Goal: Task Accomplishment & Management: Manage account settings

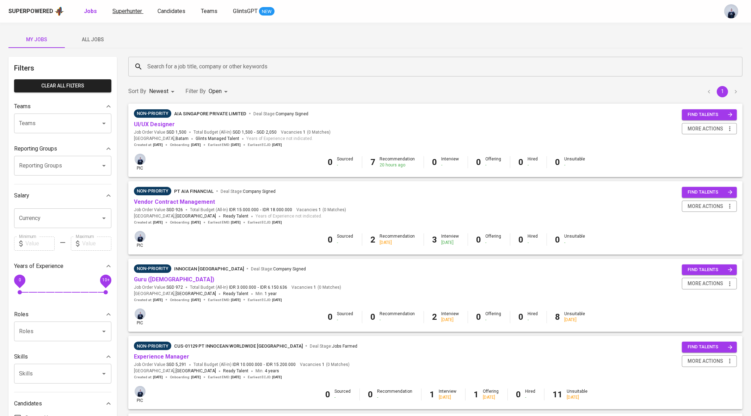
click at [123, 10] on span "Superhunter" at bounding box center [127, 11] width 30 height 7
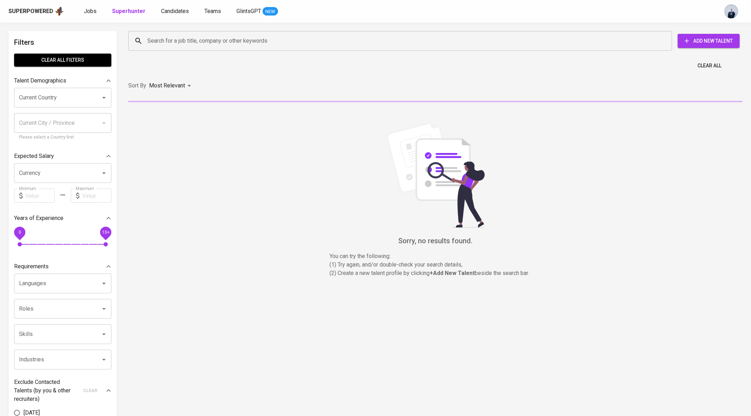
click at [168, 38] on input "Search for a job title, company or other keywords" at bounding box center [401, 40] width 512 height 13
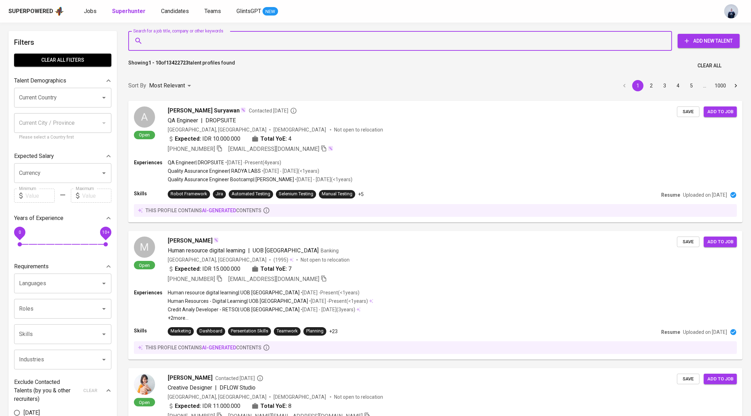
paste input "gilarromadhon@gmail.com"
type input "gilarromadhon@gmail.com"
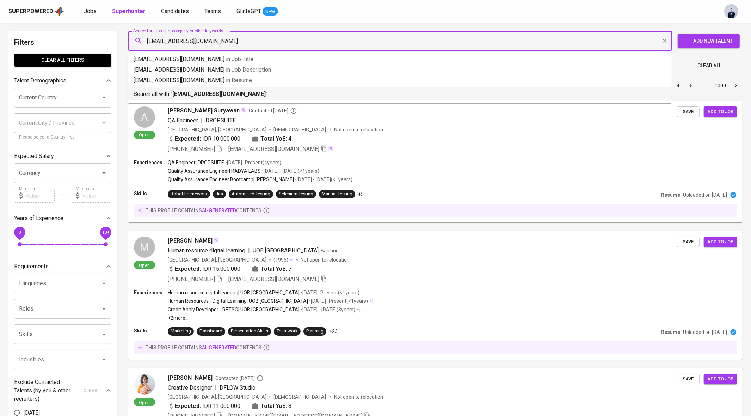
click at [192, 91] on b "gilarromadhon@gmail.com" at bounding box center [218, 94] width 93 height 7
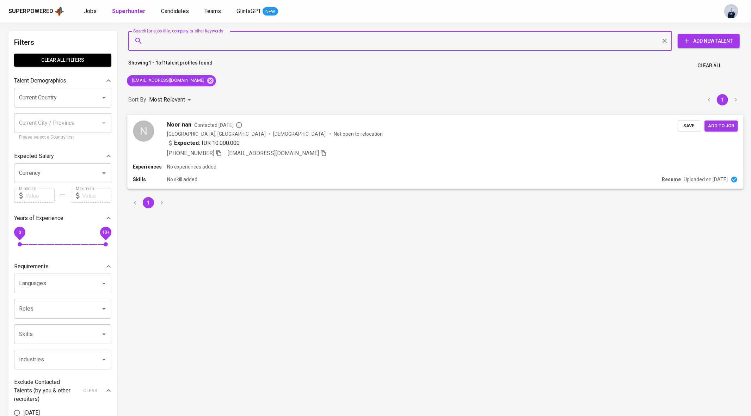
click at [231, 135] on div "Indonesia, Bandung Male Not open to relocation" at bounding box center [275, 133] width 216 height 7
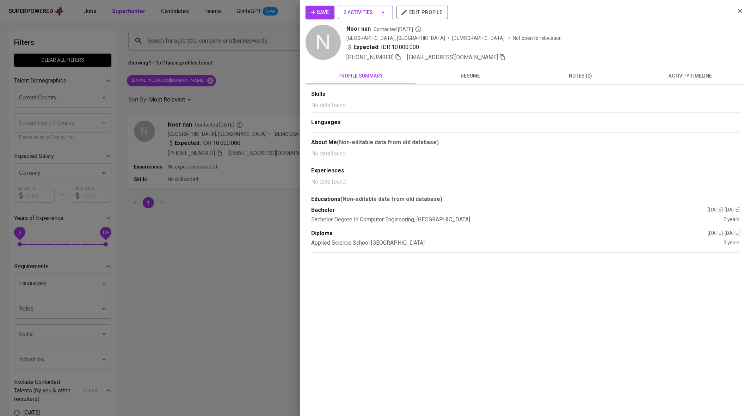
click at [384, 13] on icon "button" at bounding box center [383, 12] width 8 height 8
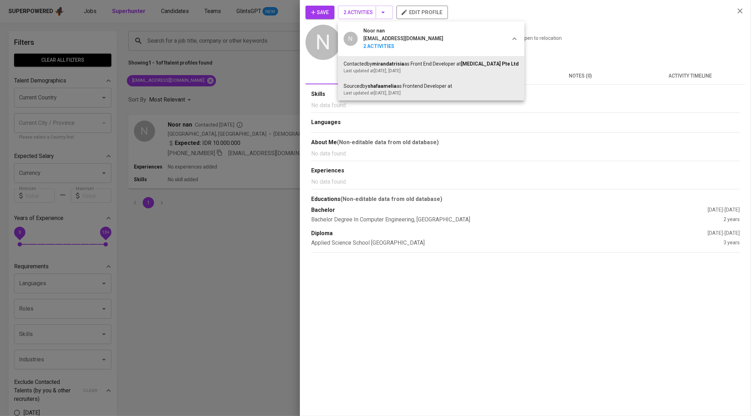
click at [326, 7] on div at bounding box center [375, 208] width 751 height 416
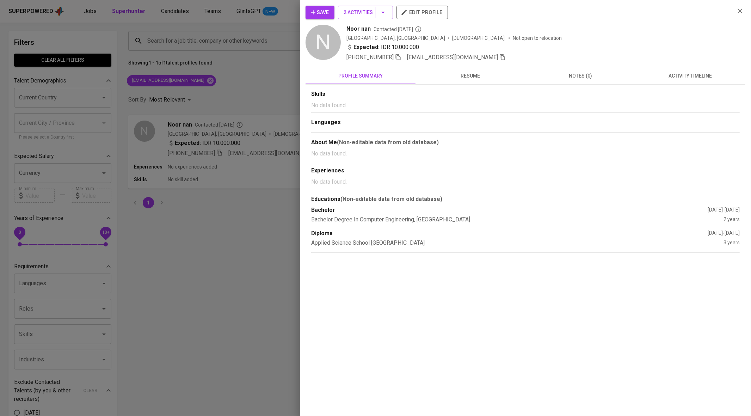
click at [320, 13] on span "Save" at bounding box center [320, 12] width 18 height 9
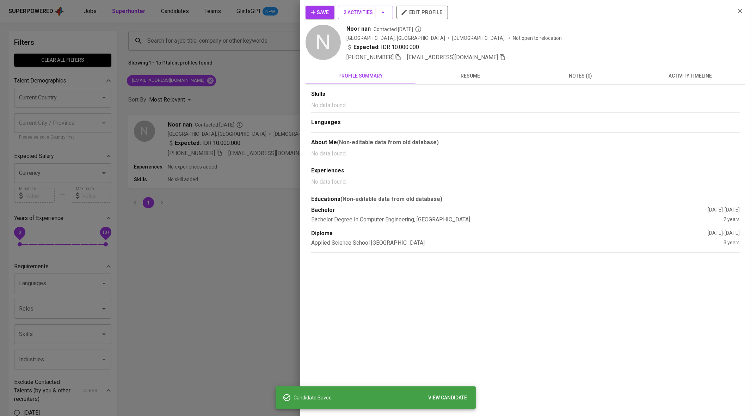
click at [204, 86] on div at bounding box center [375, 208] width 751 height 416
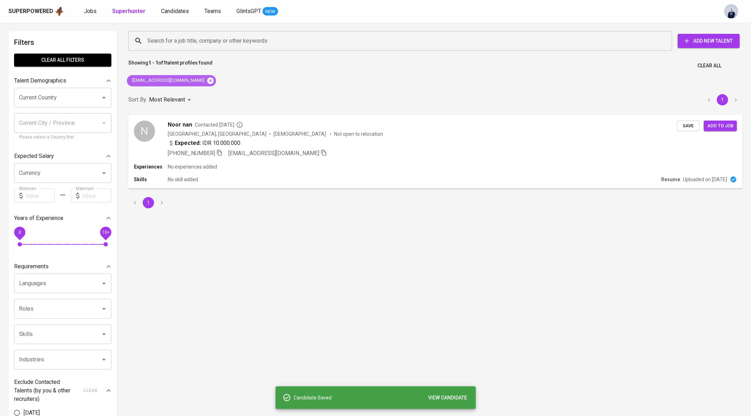
click at [207, 81] on icon at bounding box center [210, 80] width 6 height 6
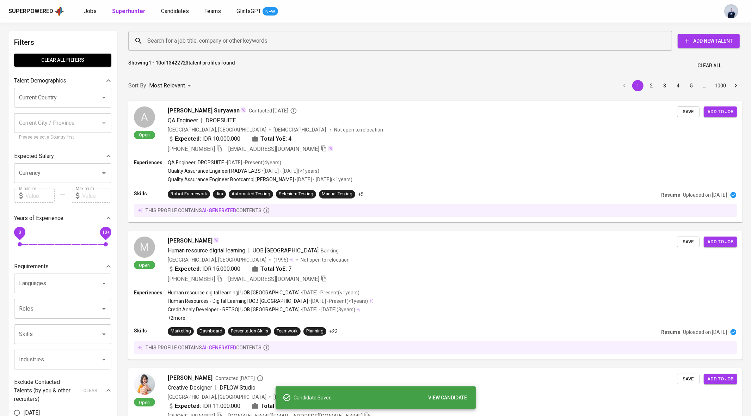
click at [181, 40] on input "Search for a job title, company or other keywords" at bounding box center [401, 40] width 512 height 13
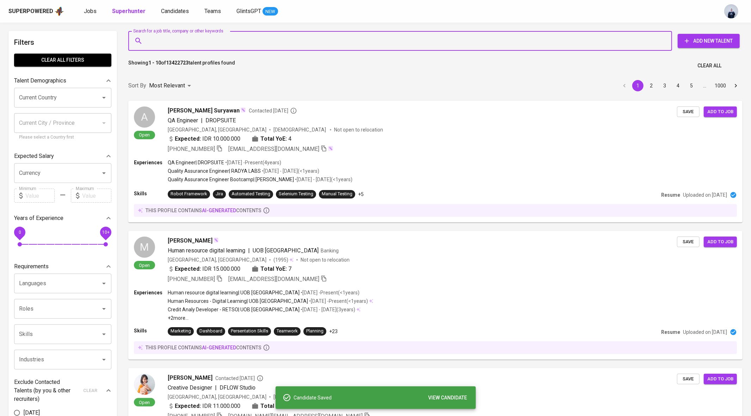
paste input "sugaraluthfi@gmail.com"
type input "sugaraluthfi@gmail.com"
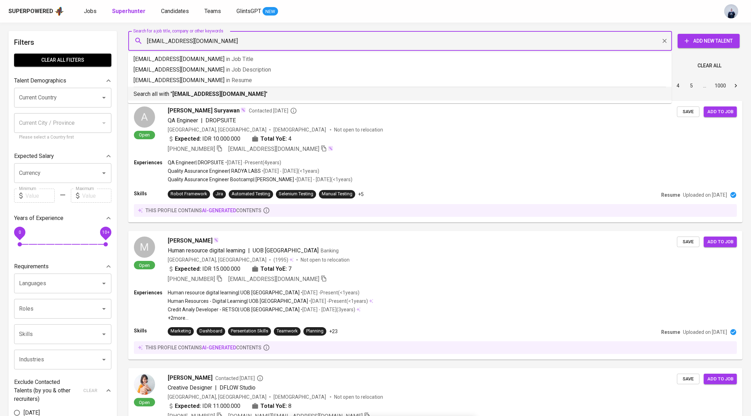
click at [208, 92] on b "sugaraluthfi@gmail.com" at bounding box center [218, 94] width 93 height 7
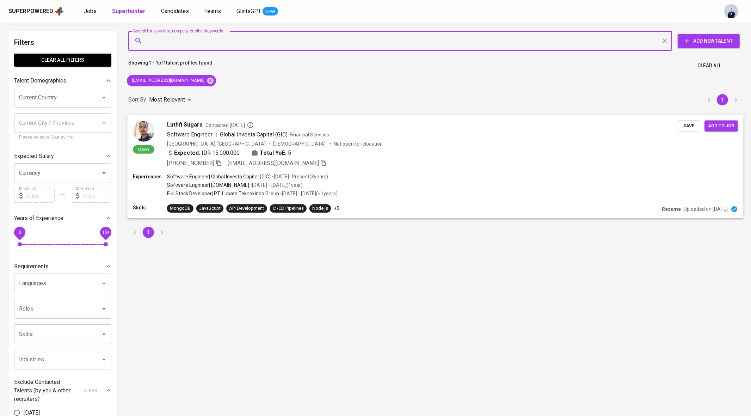
click at [213, 133] on div "Software Engineer | Global Investa Capital (GIC)" at bounding box center [227, 134] width 120 height 8
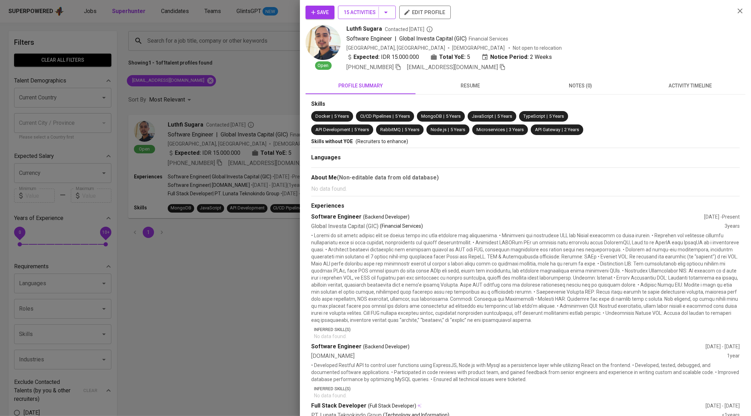
click at [391, 12] on button "15 Activities" at bounding box center [367, 12] width 58 height 13
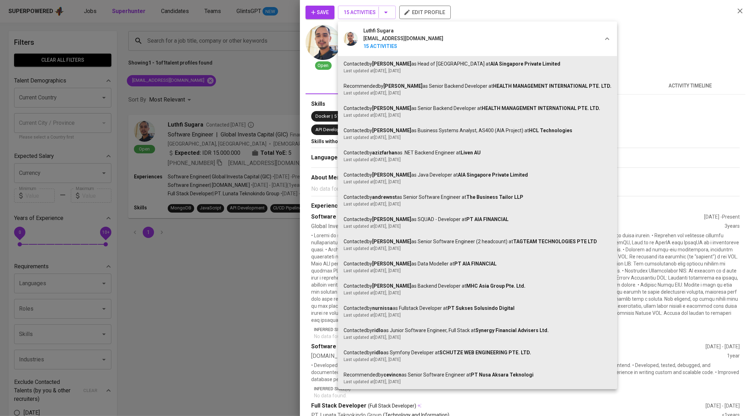
click at [325, 13] on div at bounding box center [375, 208] width 751 height 416
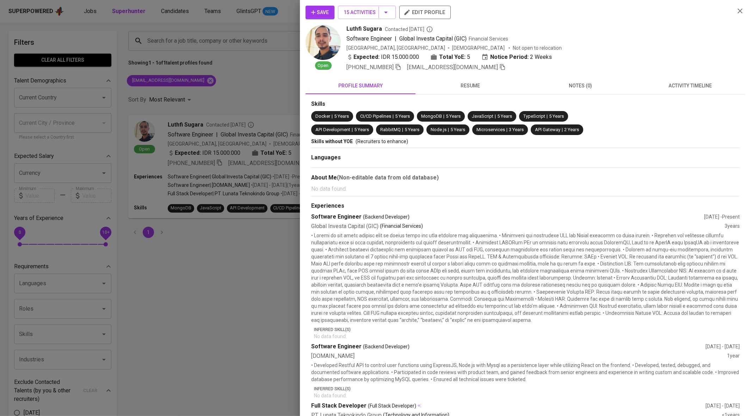
click at [325, 13] on div "Luthfi Sugara sugaraluthfi@gmail.com 15 Activities Contacted by junice as Head …" at bounding box center [375, 208] width 751 height 416
click at [315, 13] on icon "button" at bounding box center [313, 12] width 7 height 7
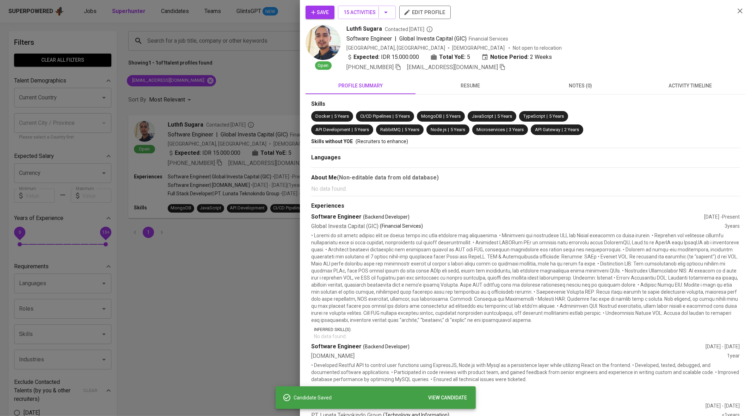
click at [137, 11] on div at bounding box center [375, 208] width 751 height 416
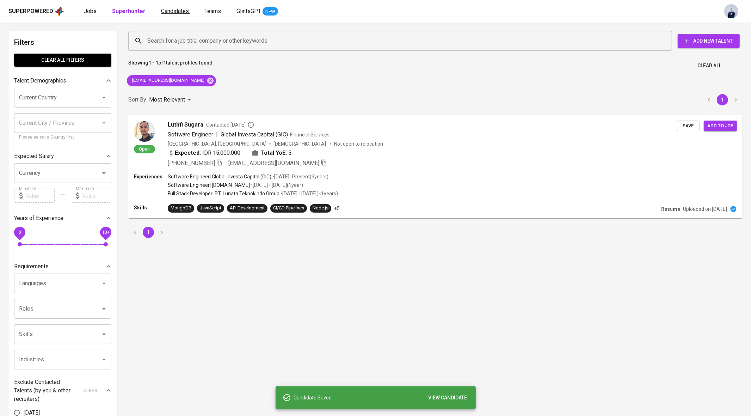
click at [163, 11] on span "Candidates" at bounding box center [175, 11] width 28 height 7
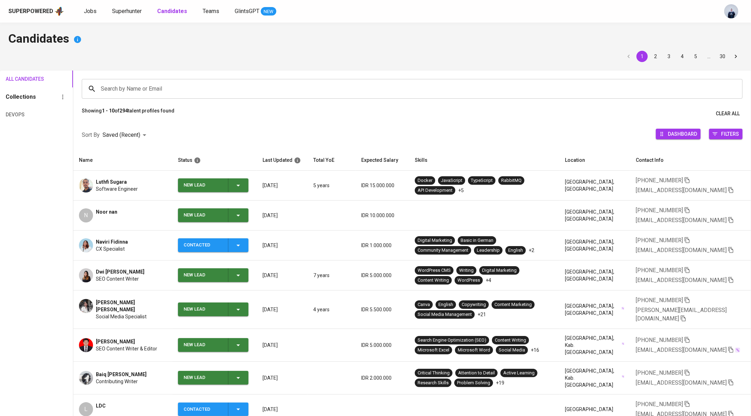
click at [240, 216] on icon "button" at bounding box center [238, 215] width 8 height 8
click at [218, 243] on li "Contacted" at bounding box center [213, 244] width 70 height 13
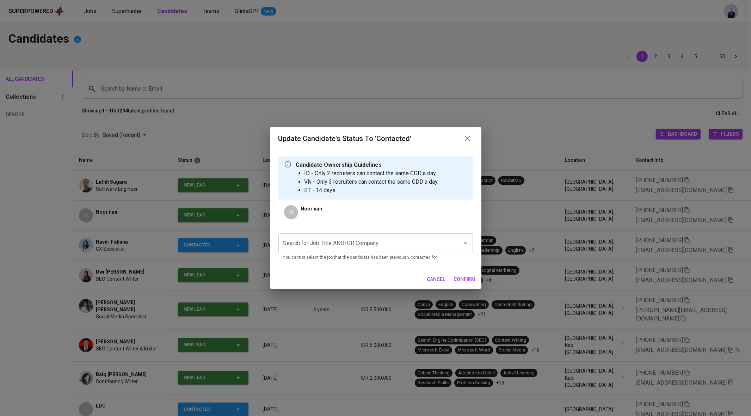
click at [336, 242] on input "Search for Job Title AND/OR Company" at bounding box center [365, 242] width 168 height 13
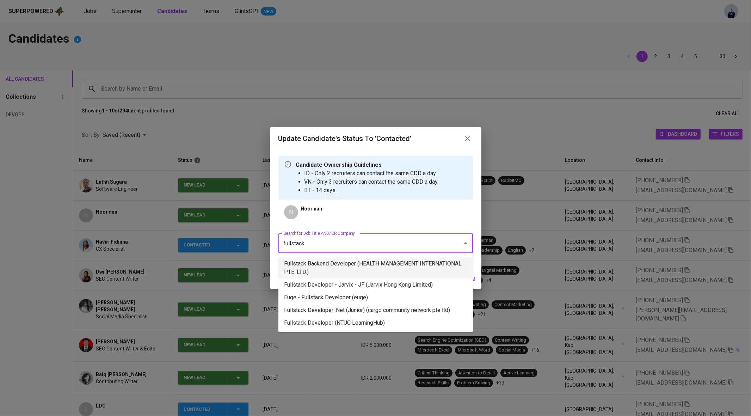
click at [342, 265] on li "Fullstack Backend Developer (HEALTH MANAGEMENT INTERNATIONAL PTE. LTD.)" at bounding box center [375, 267] width 194 height 21
type input "fullstack"
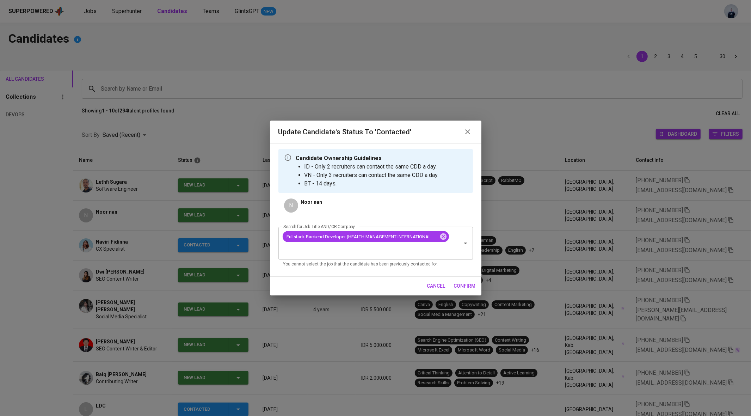
click at [466, 287] on span "confirm" at bounding box center [465, 285] width 22 height 9
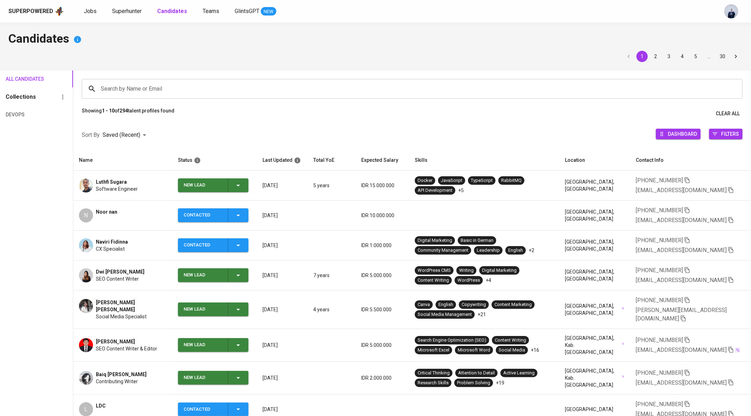
click at [240, 185] on icon "button" at bounding box center [238, 185] width 8 height 8
click at [219, 214] on li "Contacted" at bounding box center [213, 215] width 70 height 13
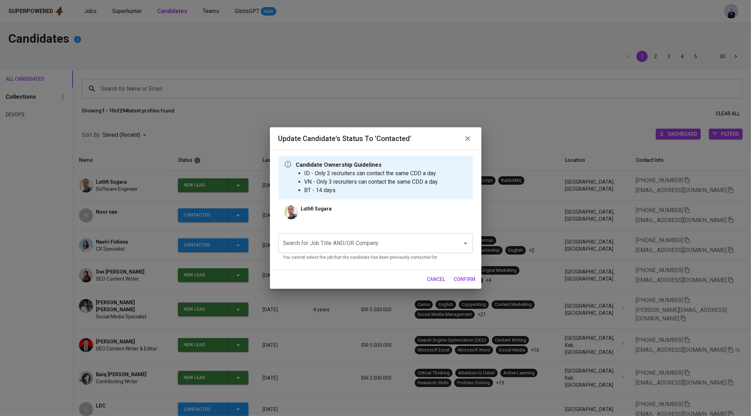
click at [329, 235] on div "Search for Job Title AND/OR Company" at bounding box center [375, 243] width 194 height 20
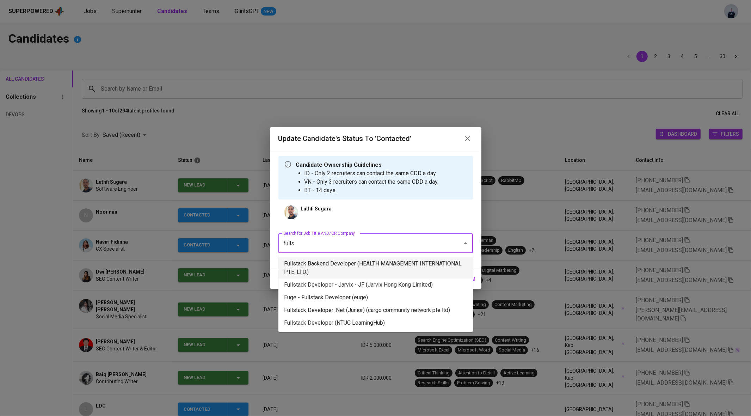
click at [355, 267] on li "Fullstack Backend Developer (HEALTH MANAGEMENT INTERNATIONAL PTE. LTD.)" at bounding box center [375, 267] width 194 height 21
type input "fulls"
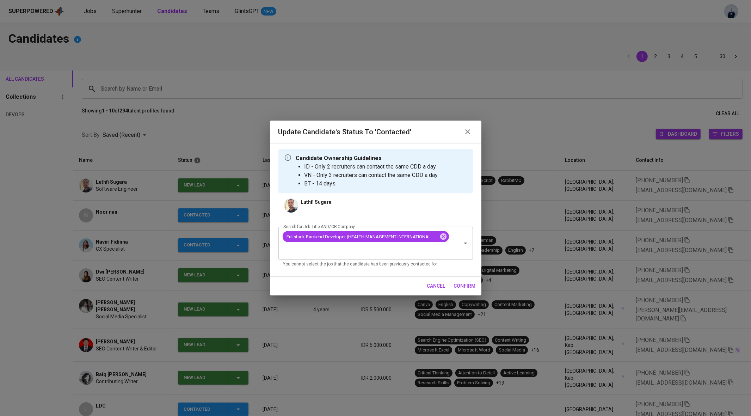
click at [473, 285] on span "confirm" at bounding box center [465, 285] width 22 height 9
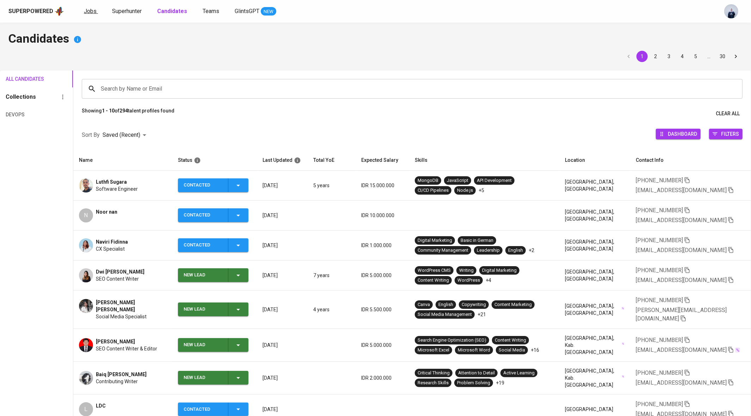
click at [88, 10] on span "Jobs" at bounding box center [90, 11] width 13 height 7
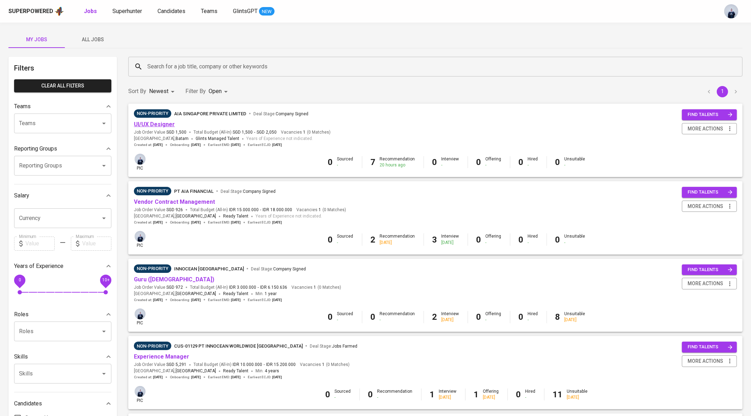
click at [153, 126] on link "UI/UX Designer" at bounding box center [154, 124] width 41 height 7
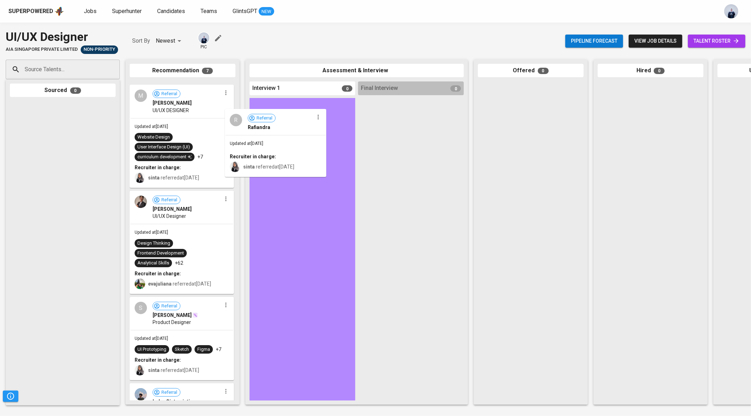
drag, startPoint x: 180, startPoint y: 136, endPoint x: 290, endPoint y: 169, distance: 114.9
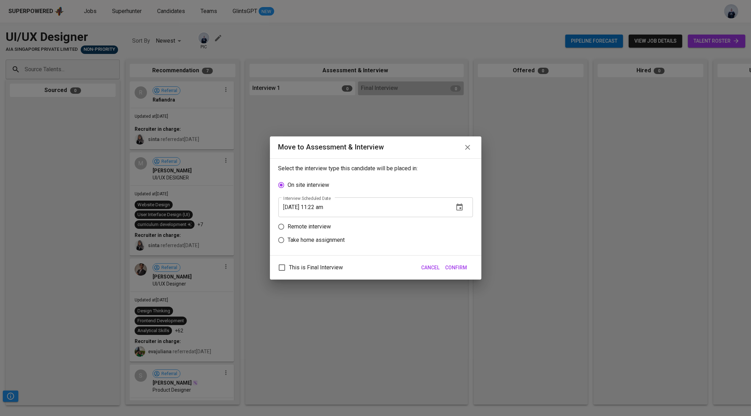
click at [321, 229] on p "Remote interview" at bounding box center [309, 226] width 43 height 8
click at [288, 229] on input "Remote interview" at bounding box center [280, 226] width 13 height 13
radio input "true"
click at [457, 219] on icon "button" at bounding box center [459, 220] width 8 height 8
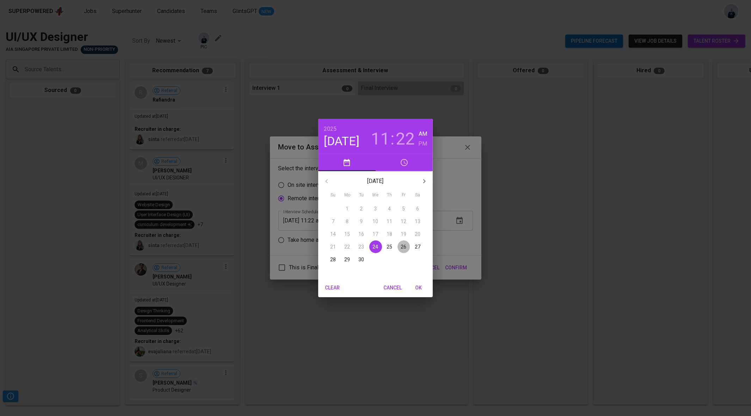
click at [400, 247] on span "26" at bounding box center [403, 246] width 13 height 7
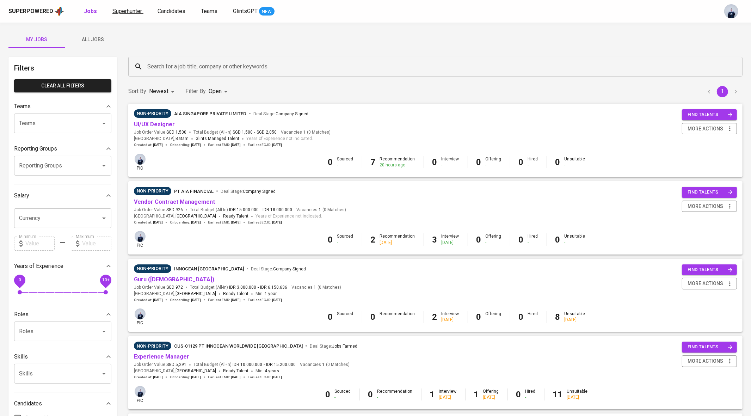
click at [124, 11] on span "Superhunter" at bounding box center [127, 11] width 30 height 7
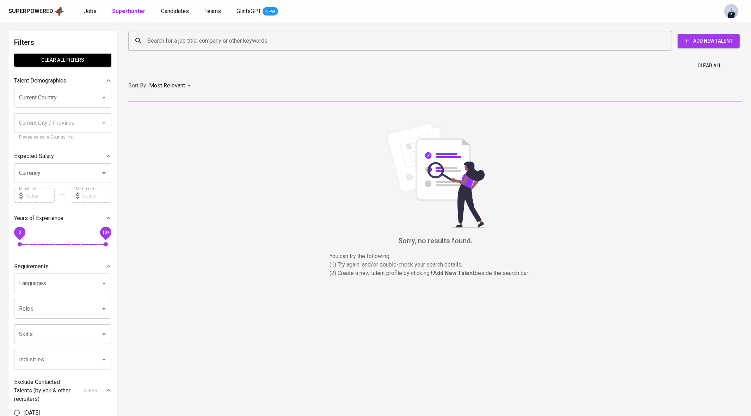
click at [191, 41] on input "Search for a job title, company or other keywords" at bounding box center [401, 40] width 512 height 13
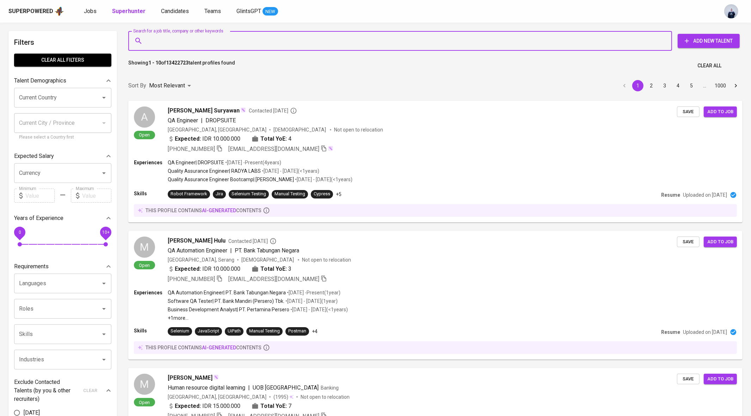
paste input "ilhamexalt33@gmail.com"
type input "ilhamexalt33@gmail.com"
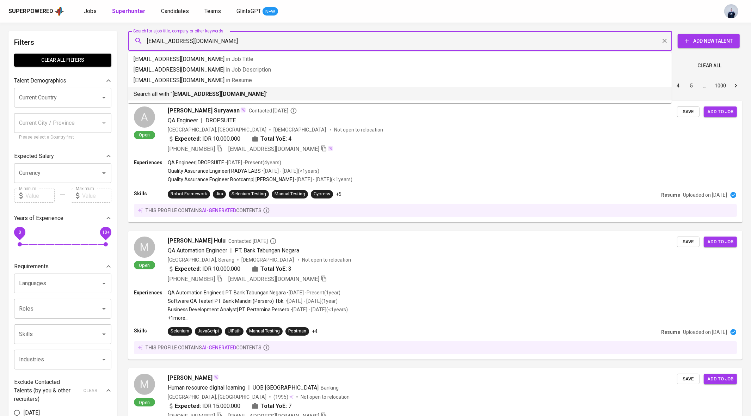
click at [190, 93] on b "ilhamexalt33@gmail.com" at bounding box center [218, 94] width 93 height 7
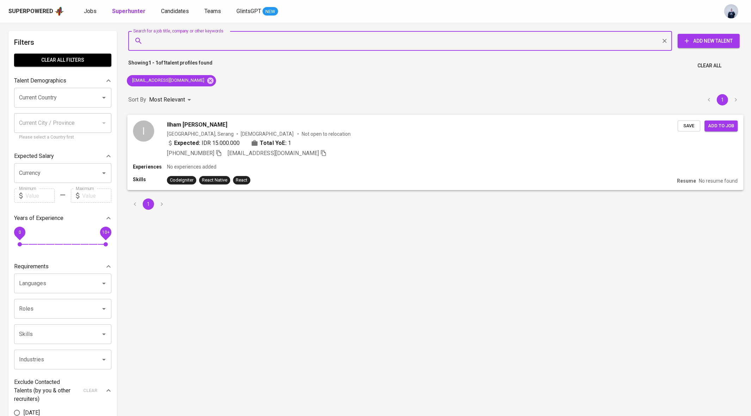
click at [422, 169] on div "Experiences No experiences added" at bounding box center [435, 166] width 604 height 7
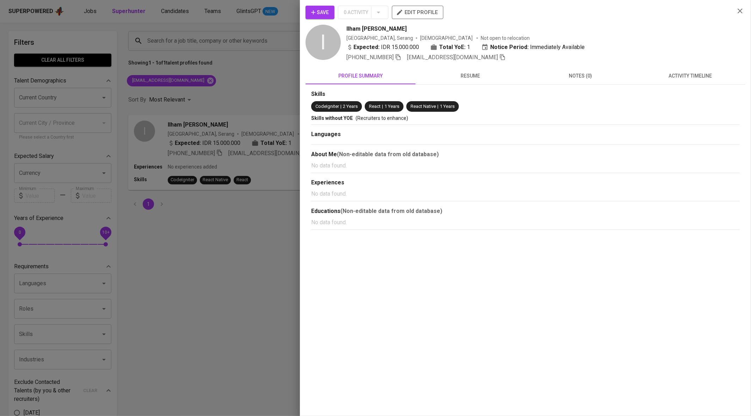
click at [215, 169] on div at bounding box center [375, 208] width 751 height 416
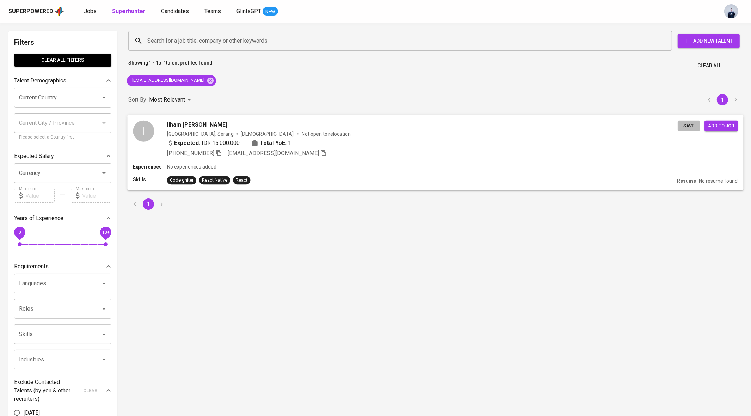
click at [687, 125] on span "Save" at bounding box center [688, 126] width 15 height 8
click at [161, 12] on span "Candidates" at bounding box center [175, 11] width 28 height 7
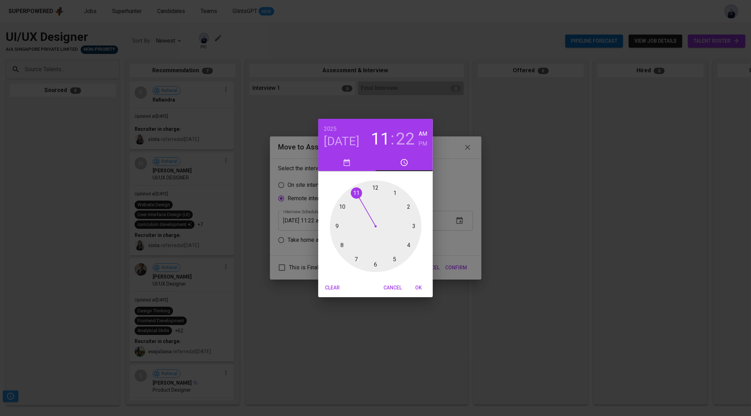
click at [406, 246] on div at bounding box center [376, 226] width 92 height 92
click at [374, 188] on div at bounding box center [376, 226] width 92 height 92
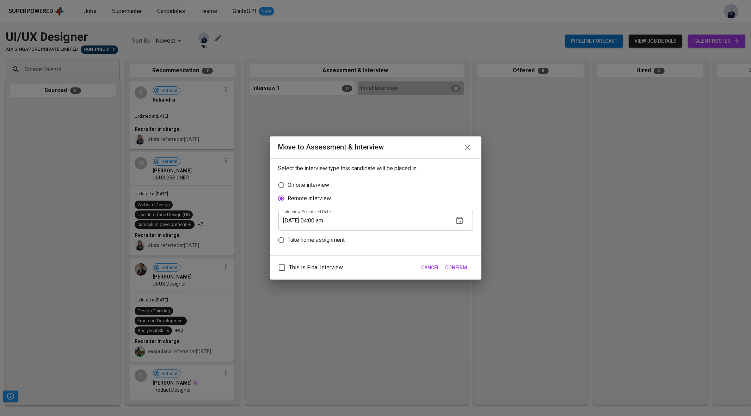
click at [334, 219] on input "[DATE] 04:00 am" at bounding box center [363, 221] width 170 height 20
type input "[DATE] 04:00 pm"
click at [456, 266] on span "Confirm" at bounding box center [456, 267] width 22 height 9
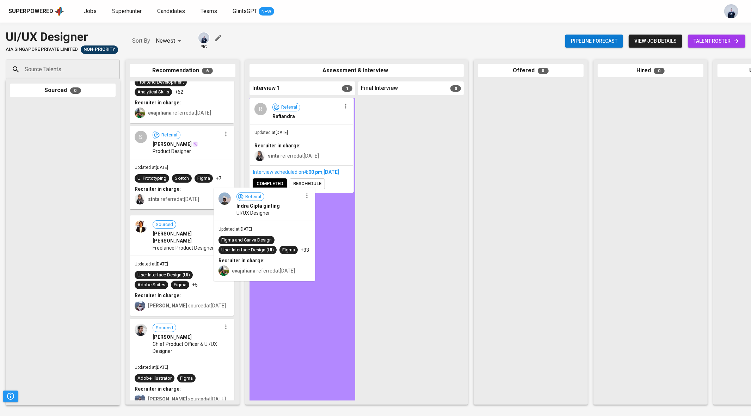
scroll to position [75, 0]
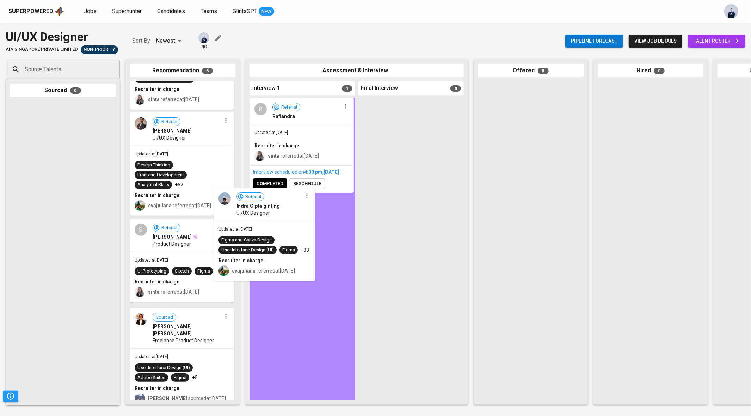
drag, startPoint x: 186, startPoint y: 238, endPoint x: 282, endPoint y: 226, distance: 97.3
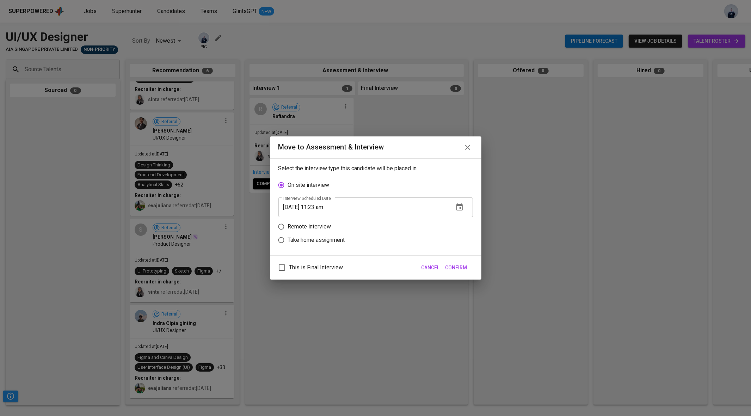
click at [314, 228] on p "Remote interview" at bounding box center [309, 226] width 43 height 8
click at [288, 228] on input "Remote interview" at bounding box center [280, 226] width 13 height 13
radio input "true"
click at [456, 218] on icon "button" at bounding box center [459, 220] width 6 height 7
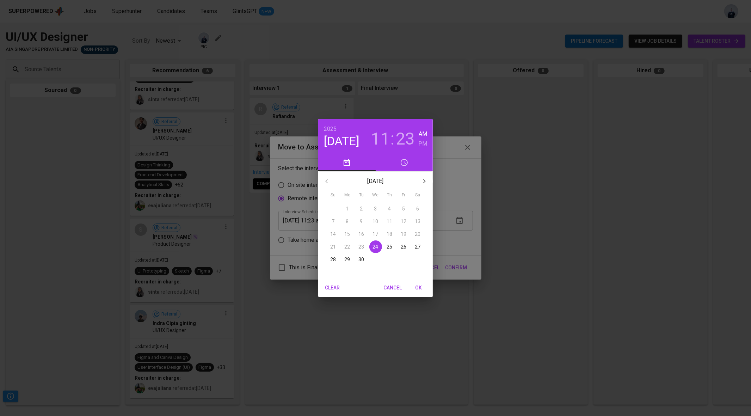
click at [373, 247] on p "24" at bounding box center [376, 246] width 6 height 7
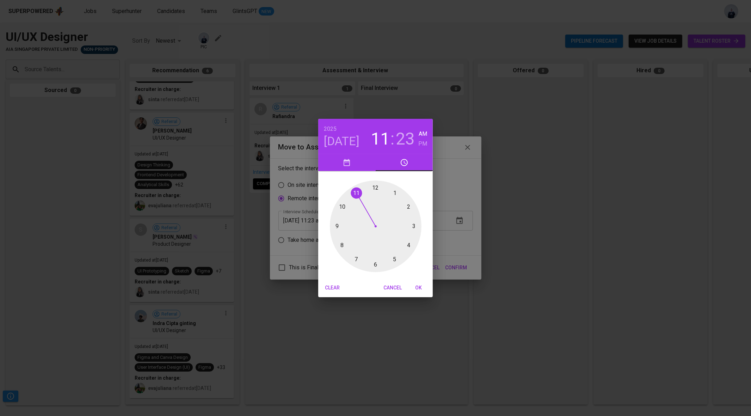
click at [356, 193] on div at bounding box center [376, 226] width 92 height 92
click at [375, 188] on div at bounding box center [376, 226] width 92 height 92
type input "[DATE] 11:00 am"
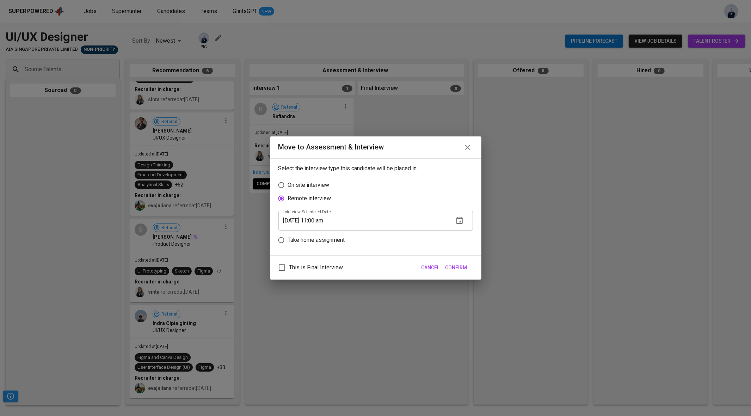
click at [458, 265] on span "Confirm" at bounding box center [456, 267] width 22 height 9
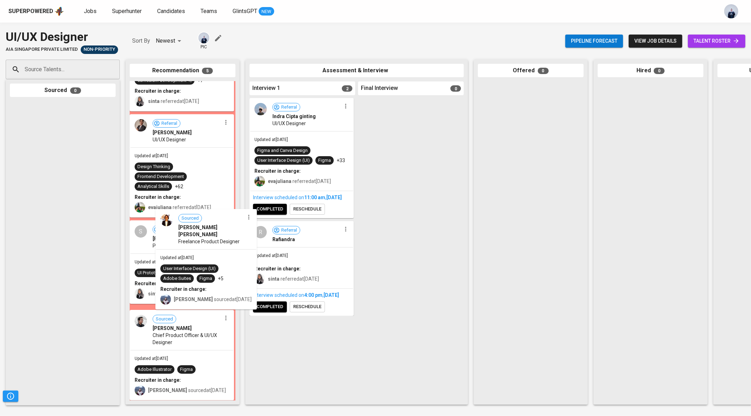
scroll to position [69, 0]
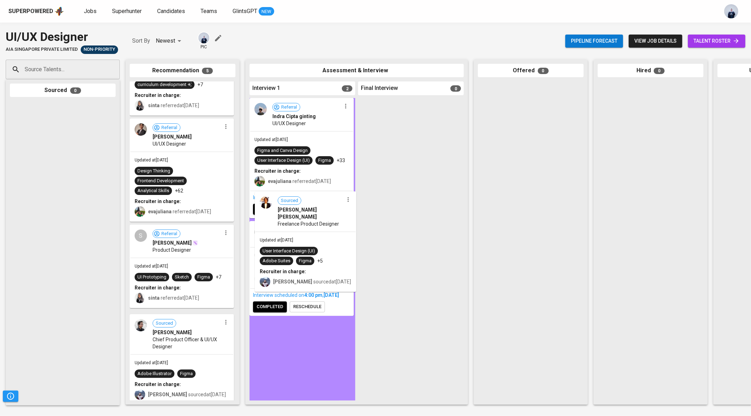
drag, startPoint x: 173, startPoint y: 257, endPoint x: 301, endPoint y: 232, distance: 130.6
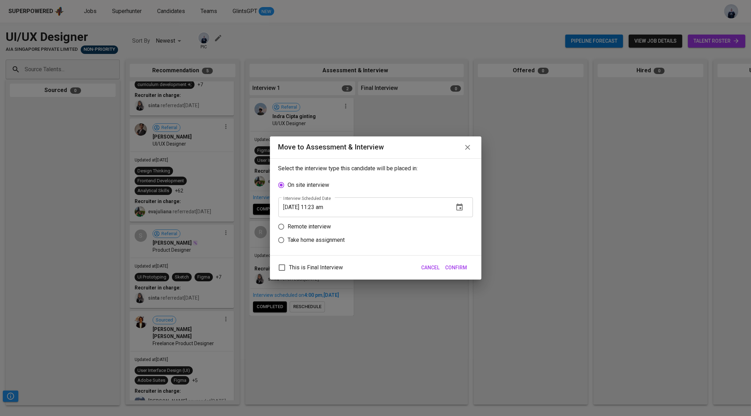
click at [322, 228] on p "Remote interview" at bounding box center [309, 226] width 43 height 8
click at [288, 228] on input "Remote interview" at bounding box center [280, 226] width 13 height 13
radio input "true"
click at [461, 221] on icon "button" at bounding box center [459, 220] width 6 height 7
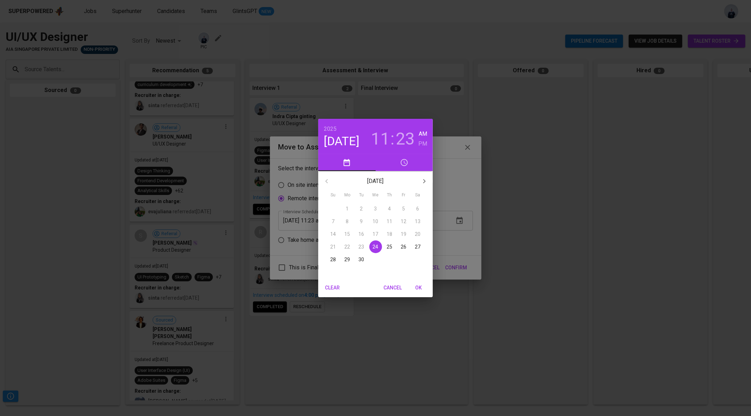
click at [405, 247] on p "26" at bounding box center [404, 246] width 6 height 7
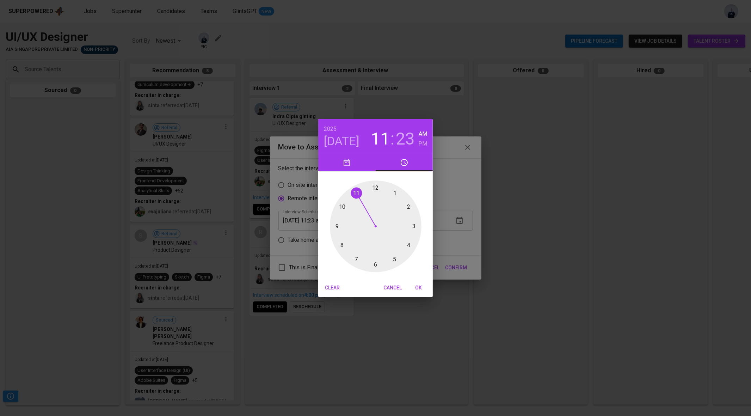
click at [337, 226] on div at bounding box center [376, 226] width 92 height 92
click at [375, 185] on div at bounding box center [376, 226] width 92 height 92
type input "[DATE] 09:00 am"
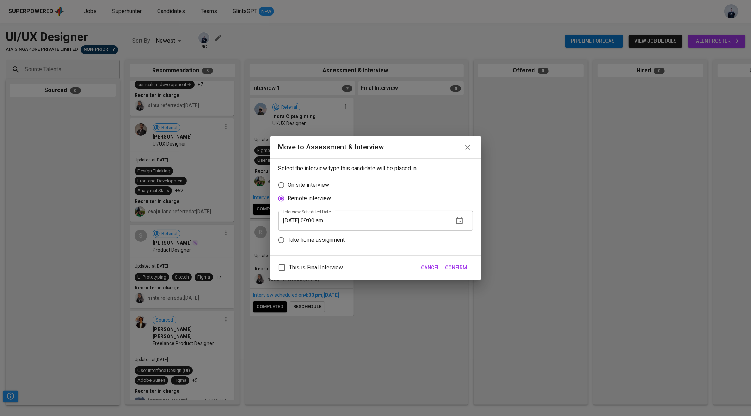
click at [464, 269] on span "Confirm" at bounding box center [456, 267] width 22 height 9
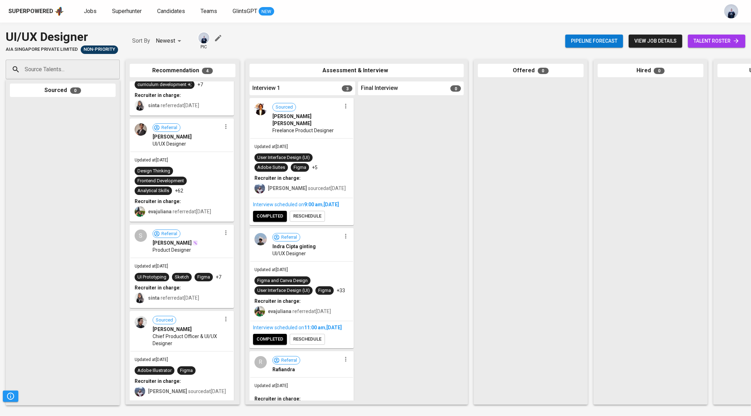
scroll to position [69, 0]
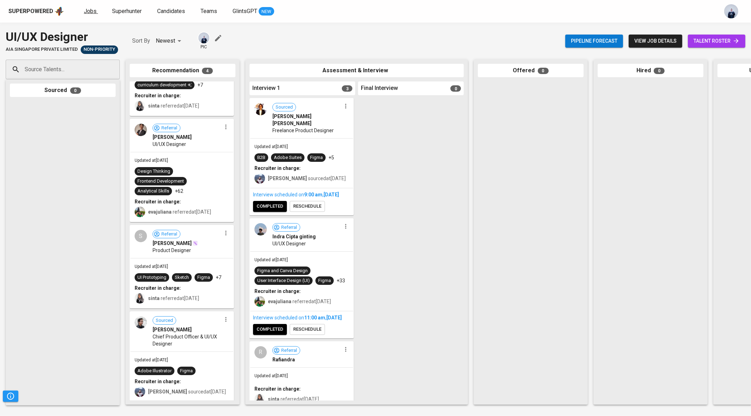
click at [88, 10] on span "Jobs" at bounding box center [90, 11] width 13 height 7
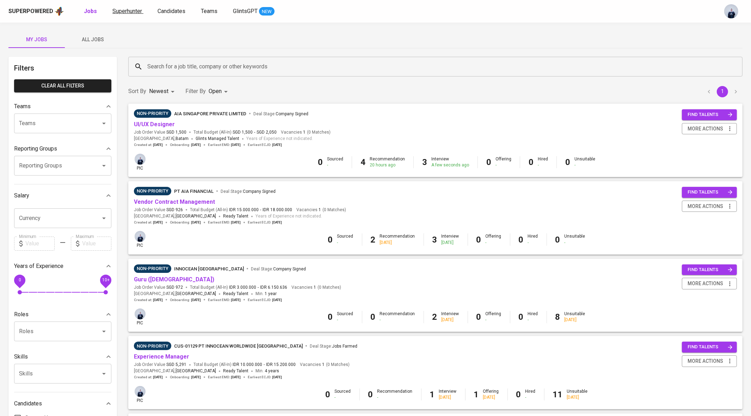
click at [134, 13] on span "Superhunter" at bounding box center [127, 11] width 30 height 7
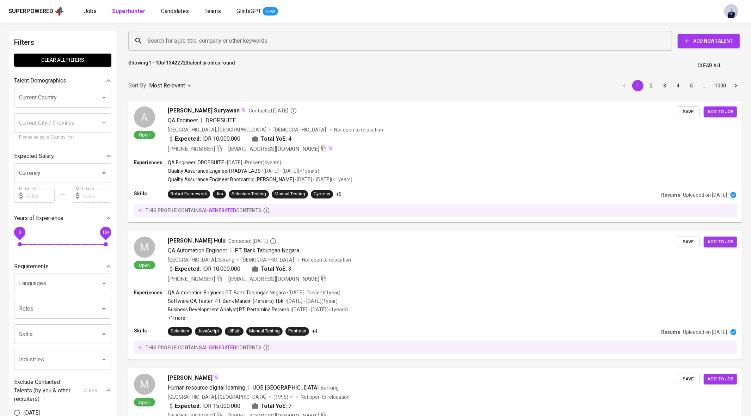
click at [217, 40] on input "Search for a job title, company or other keywords" at bounding box center [401, 40] width 512 height 13
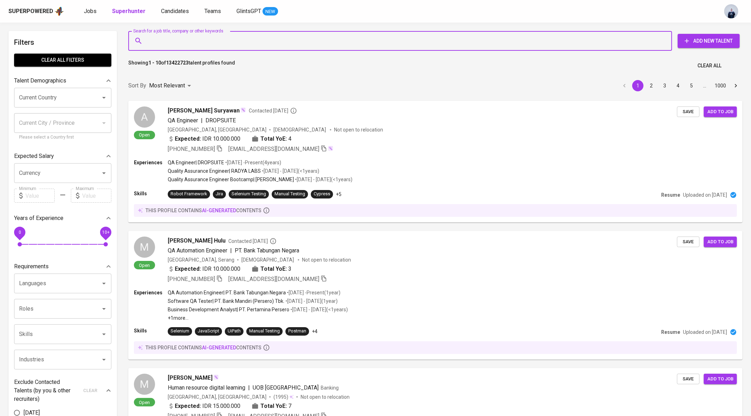
paste input "[EMAIL_ADDRESS][DOMAIN_NAME]"
type input "[EMAIL_ADDRESS][DOMAIN_NAME]"
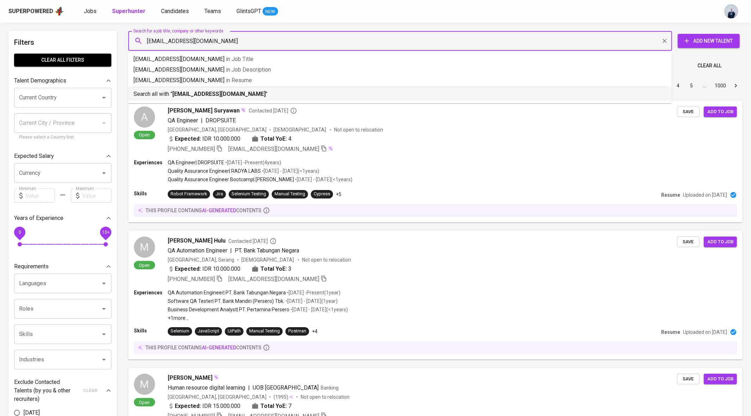
click at [225, 92] on b "[EMAIL_ADDRESS][DOMAIN_NAME]" at bounding box center [218, 94] width 93 height 7
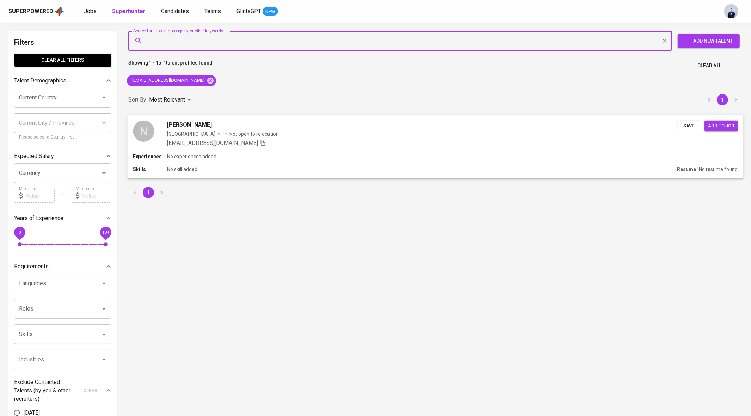
click at [229, 133] on p "Not open to relocation" at bounding box center [253, 133] width 49 height 7
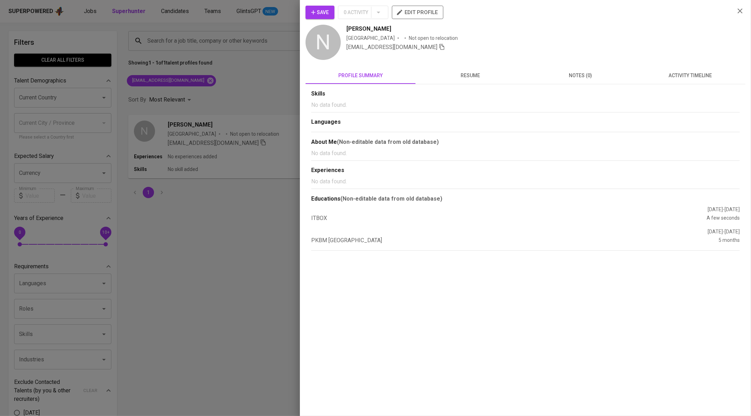
click at [700, 74] on span "activity timeline" at bounding box center [689, 75] width 101 height 9
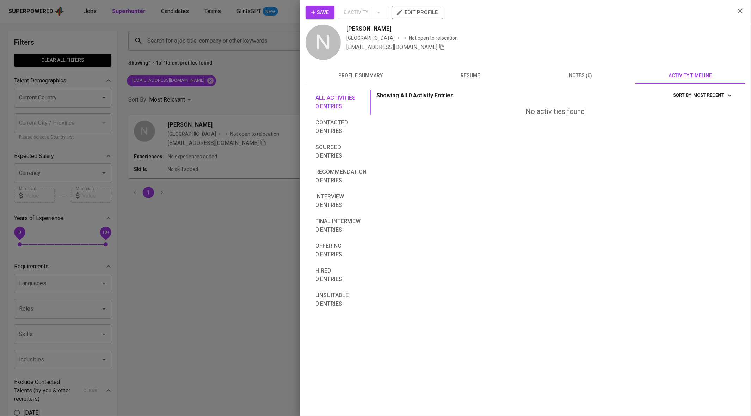
click at [208, 111] on div at bounding box center [375, 208] width 751 height 416
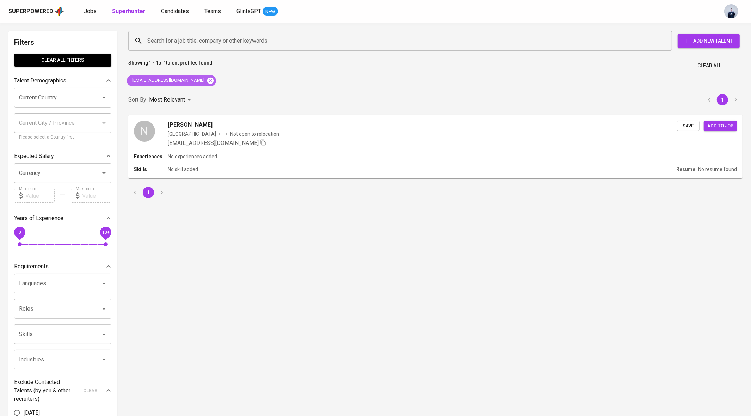
click at [206, 81] on icon at bounding box center [210, 81] width 8 height 8
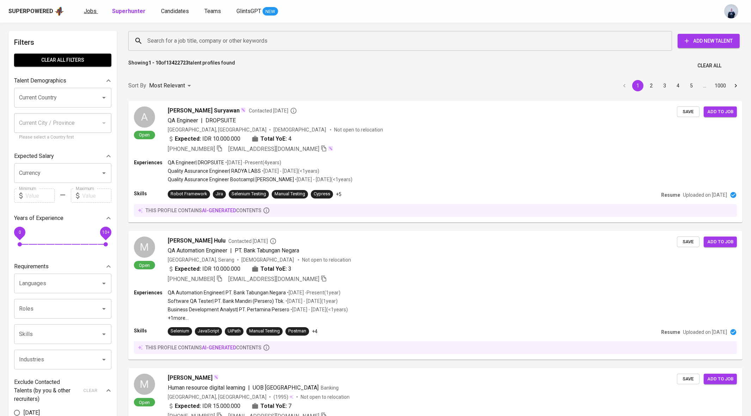
click at [93, 9] on span "Jobs" at bounding box center [90, 11] width 13 height 7
